Goal: Information Seeking & Learning: Compare options

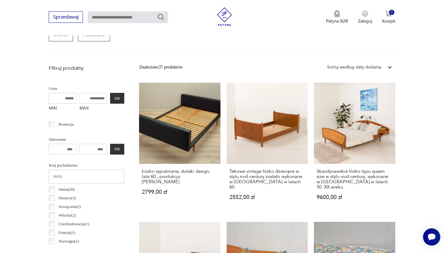
scroll to position [194, 0]
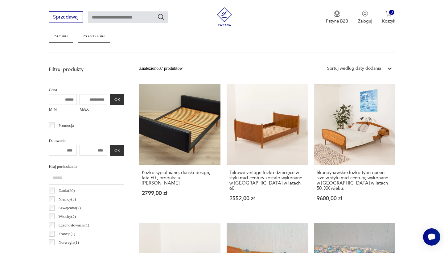
click at [80, 104] on input "MAX" at bounding box center [94, 99] width 28 height 11
click at [80, 99] on input "MAX" at bounding box center [94, 99] width 28 height 11
type input "****"
click at [110, 99] on button "OK" at bounding box center [117, 99] width 14 height 11
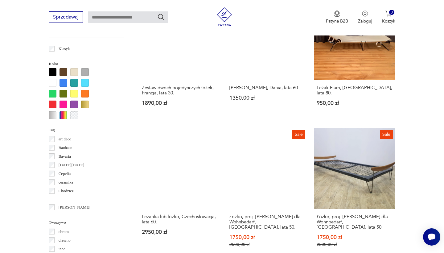
scroll to position [547, 0]
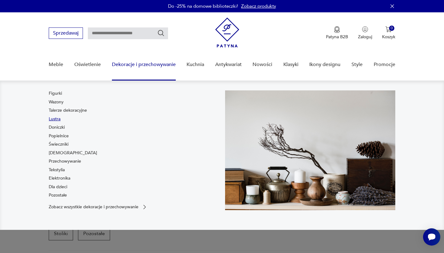
click at [51, 122] on link "Lustra" at bounding box center [55, 119] width 12 height 6
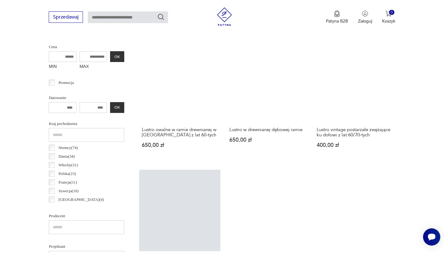
scroll to position [238, 0]
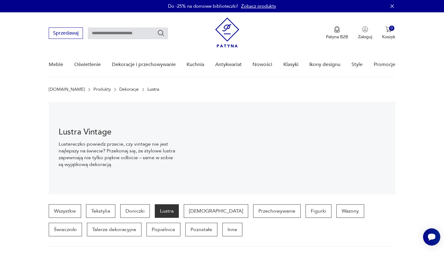
scroll to position [0, 0]
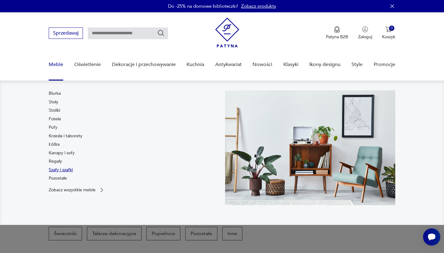
click at [57, 172] on link "Szafy i szafki" at bounding box center [61, 170] width 24 height 6
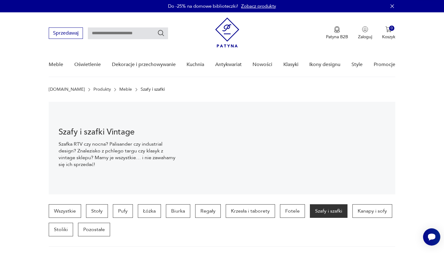
scroll to position [164, 0]
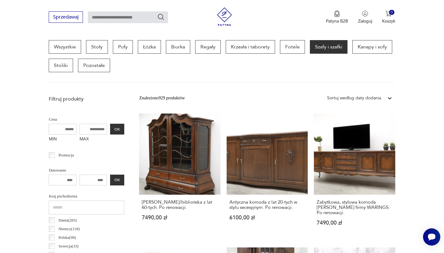
click at [84, 124] on input "MAX" at bounding box center [94, 129] width 28 height 11
type input "****"
click at [110, 125] on button "OK" at bounding box center [117, 129] width 14 height 11
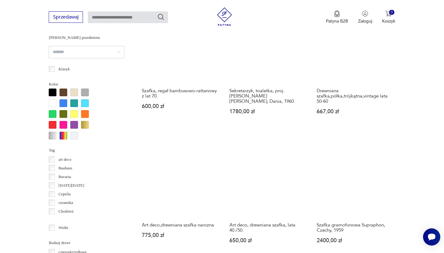
scroll to position [544, 0]
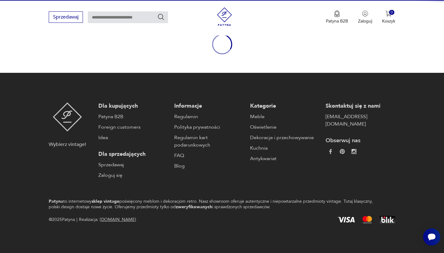
scroll to position [71, 0]
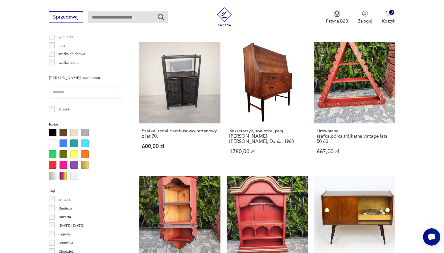
scroll to position [563, 0]
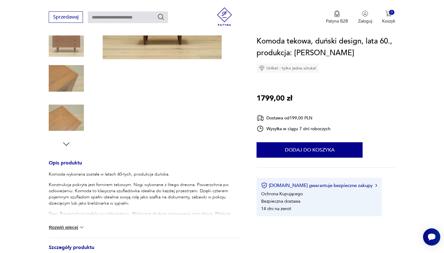
scroll to position [132, 0]
click at [68, 224] on div "Komoda wykonana została w latach 60-tych, produkcja duńska. Konstrukcja pokryta…" at bounding box center [145, 204] width 193 height 67
click at [72, 226] on button "Rozwiń więcej" at bounding box center [67, 227] width 36 height 6
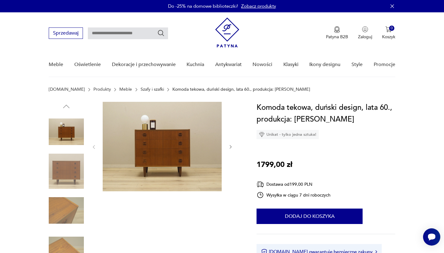
scroll to position [0, 0]
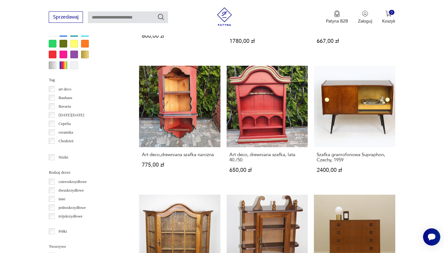
scroll to position [604, 0]
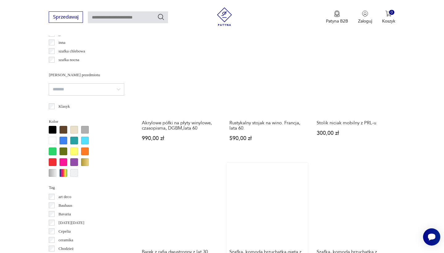
scroll to position [570, 0]
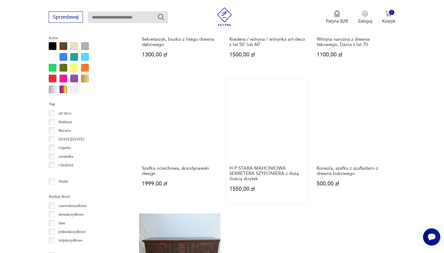
scroll to position [590, 0]
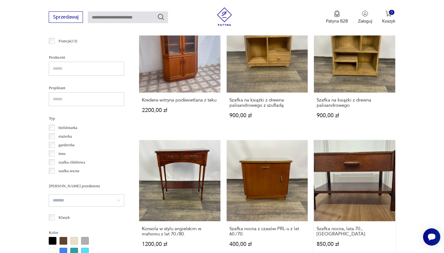
click at [314, 149] on link "Szafka nocna, lata 70., Włochy 850,00 zł" at bounding box center [354, 199] width 81 height 119
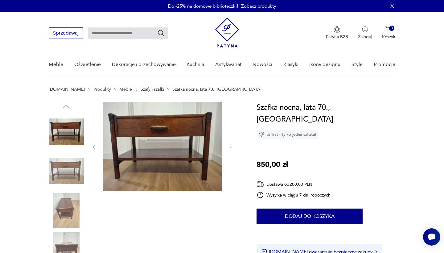
click at [68, 167] on img at bounding box center [66, 171] width 35 height 35
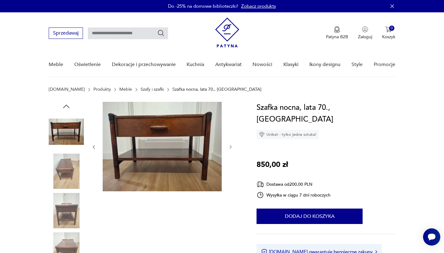
click at [66, 183] on img at bounding box center [66, 171] width 35 height 35
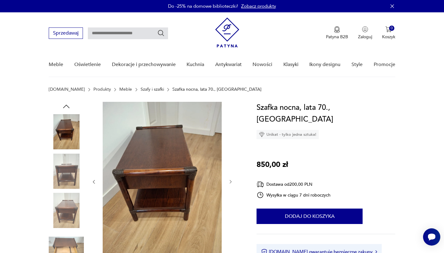
click at [72, 196] on img at bounding box center [66, 210] width 35 height 35
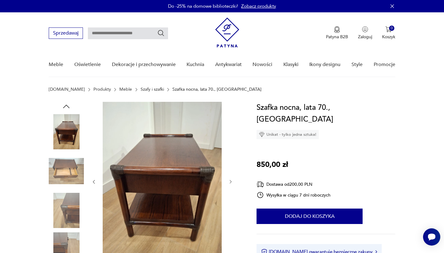
click at [76, 202] on img at bounding box center [66, 210] width 35 height 35
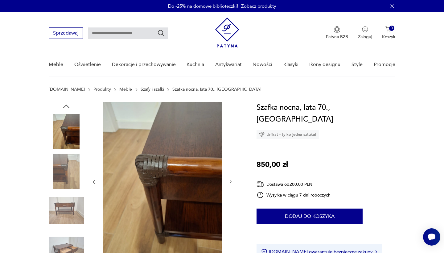
click at [67, 226] on img at bounding box center [66, 210] width 35 height 35
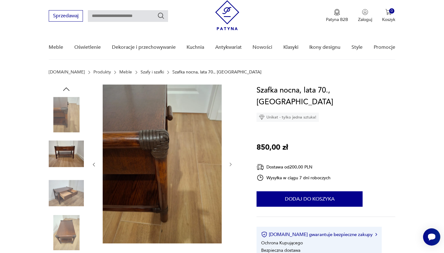
scroll to position [24, 0]
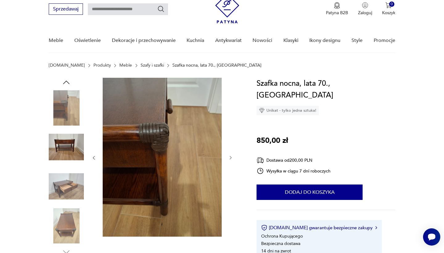
click at [67, 223] on img at bounding box center [66, 225] width 35 height 35
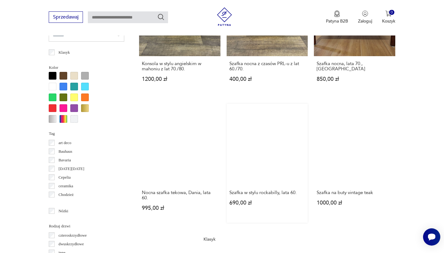
scroll to position [560, 0]
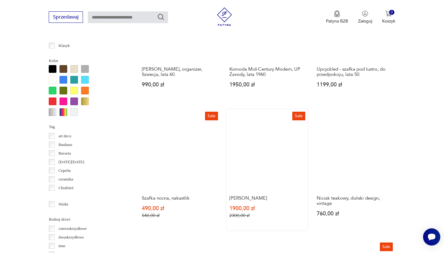
scroll to position [566, 0]
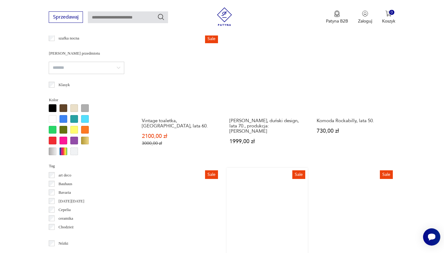
scroll to position [592, 0]
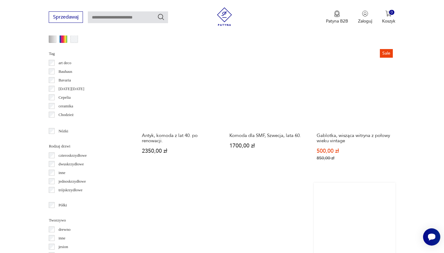
scroll to position [640, 0]
